Goal: Complete application form

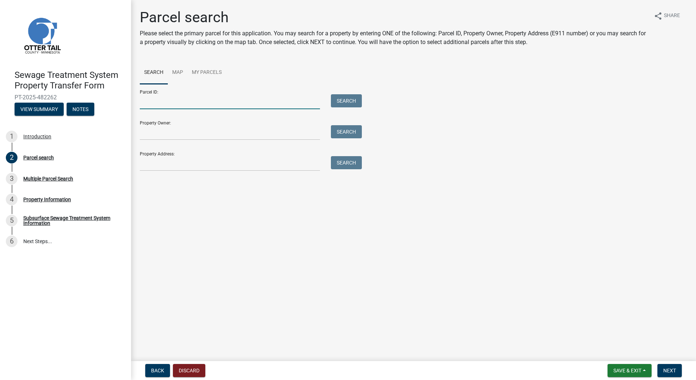
click at [215, 103] on input "Parcel ID:" at bounding box center [230, 101] width 180 height 15
type input "71003990663000"
click at [195, 132] on input "Property Owner:" at bounding box center [230, 132] width 180 height 15
click at [332, 105] on button "Search" at bounding box center [346, 100] width 31 height 13
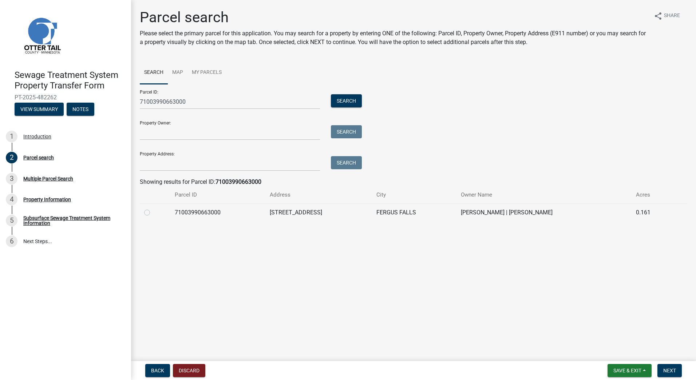
click at [153, 208] on label at bounding box center [153, 208] width 0 height 0
click at [153, 212] on input "radio" at bounding box center [155, 210] width 5 height 5
radio input "true"
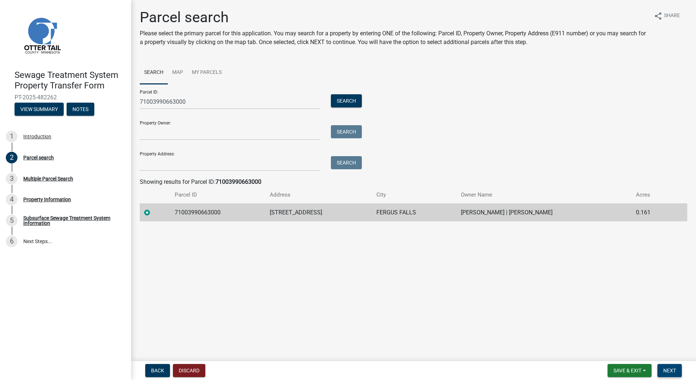
click at [665, 367] on span "Next" at bounding box center [669, 370] width 13 height 6
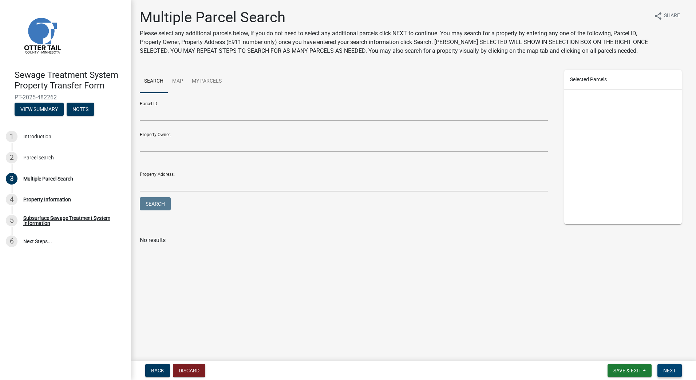
click at [665, 368] on span "Next" at bounding box center [669, 370] width 13 height 6
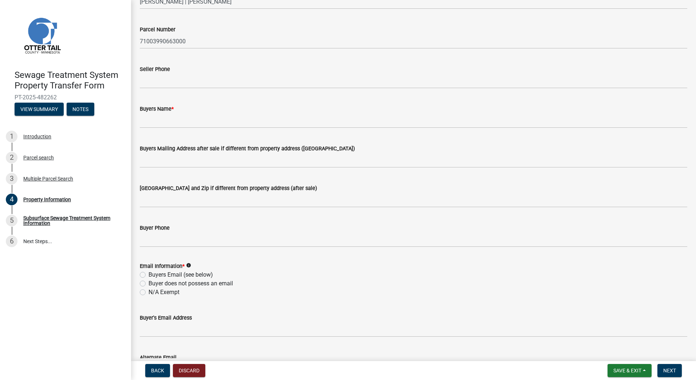
scroll to position [73, 0]
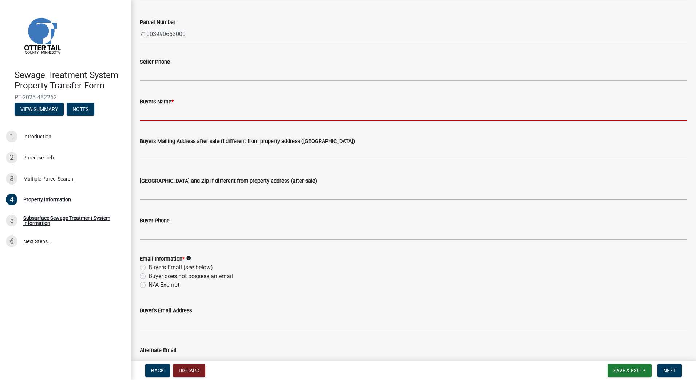
click at [182, 115] on input "Buyers Name *" at bounding box center [413, 113] width 547 height 15
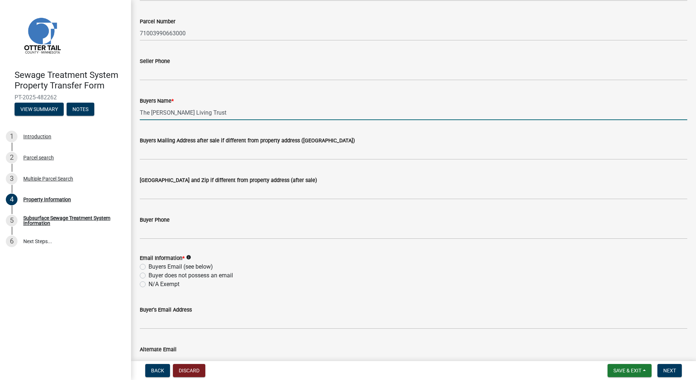
scroll to position [109, 0]
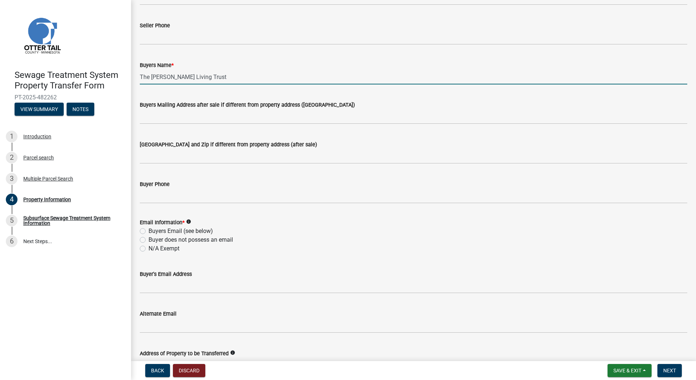
type input "The [PERSON_NAME] Living Trust"
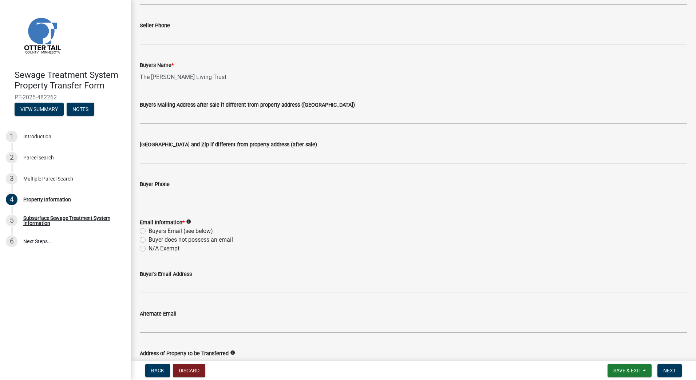
click at [148, 248] on label "N/A Exempt" at bounding box center [163, 248] width 31 height 9
click at [148, 248] on input "N/A Exempt" at bounding box center [150, 246] width 5 height 5
radio input "true"
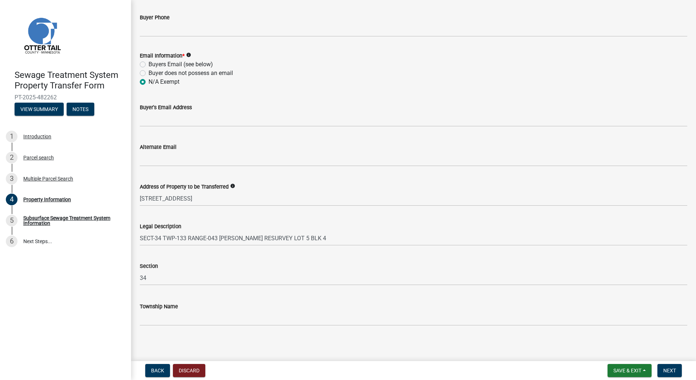
scroll to position [278, 0]
click at [668, 369] on span "Next" at bounding box center [669, 370] width 13 height 6
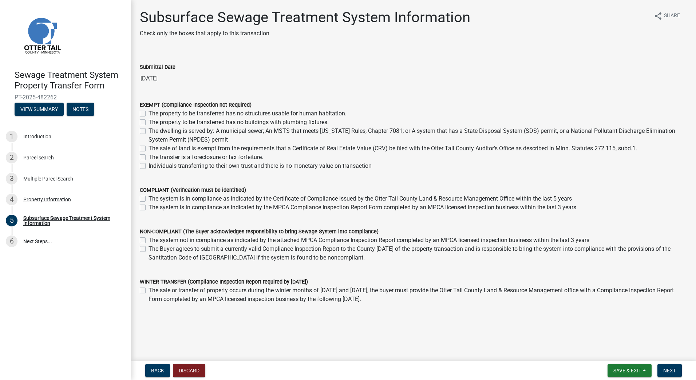
click at [148, 132] on label "The dwelling is served by: A municipal sewer; An MSTS that meets [US_STATE] Rul…" at bounding box center [417, 135] width 538 height 17
click at [148, 131] on input "The dwelling is served by: A municipal sewer; An MSTS that meets [US_STATE] Rul…" at bounding box center [150, 129] width 5 height 5
checkbox input "true"
checkbox input "false"
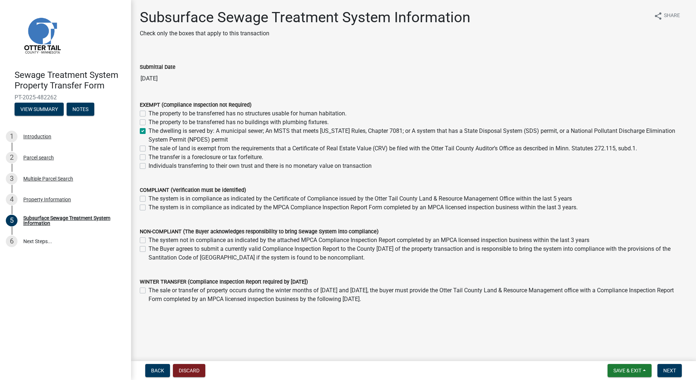
checkbox input "true"
checkbox input "false"
click at [672, 368] on span "Next" at bounding box center [669, 370] width 13 height 6
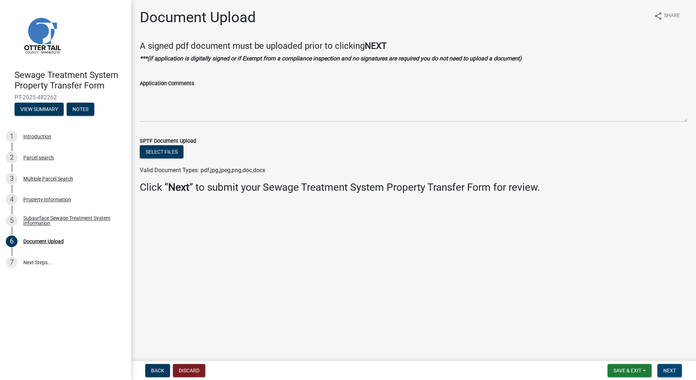
click at [670, 368] on span "Next" at bounding box center [669, 370] width 13 height 6
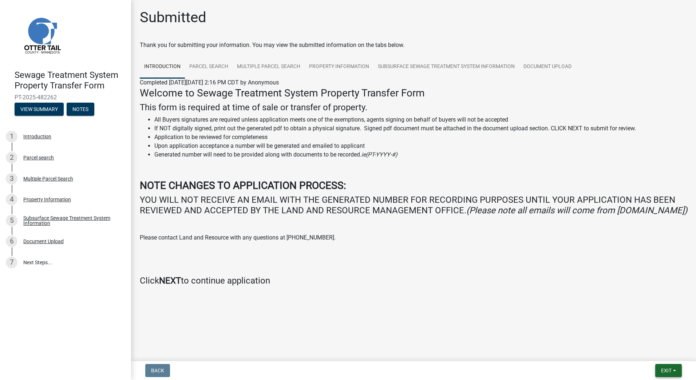
click at [662, 370] on span "Exit" at bounding box center [666, 370] width 11 height 6
click at [647, 351] on button "Save & Exit" at bounding box center [652, 351] width 58 height 17
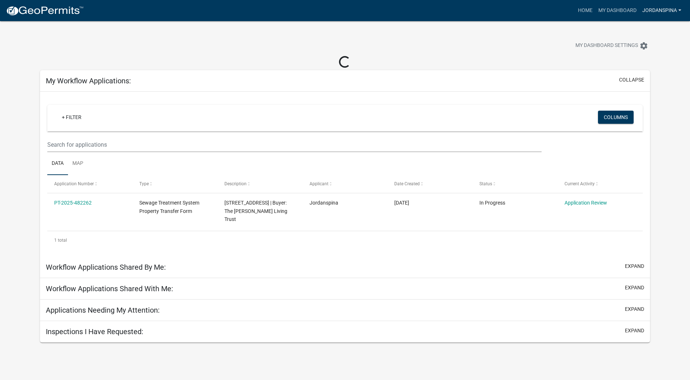
click at [660, 11] on link "jordanspina" at bounding box center [662, 11] width 45 height 14
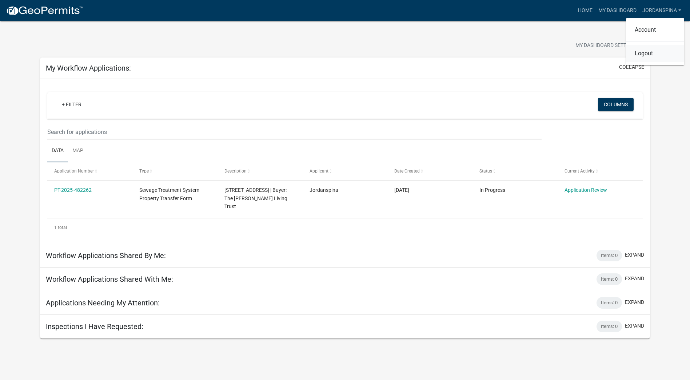
click at [648, 50] on link "Logout" at bounding box center [655, 53] width 58 height 17
